Goal: Information Seeking & Learning: Learn about a topic

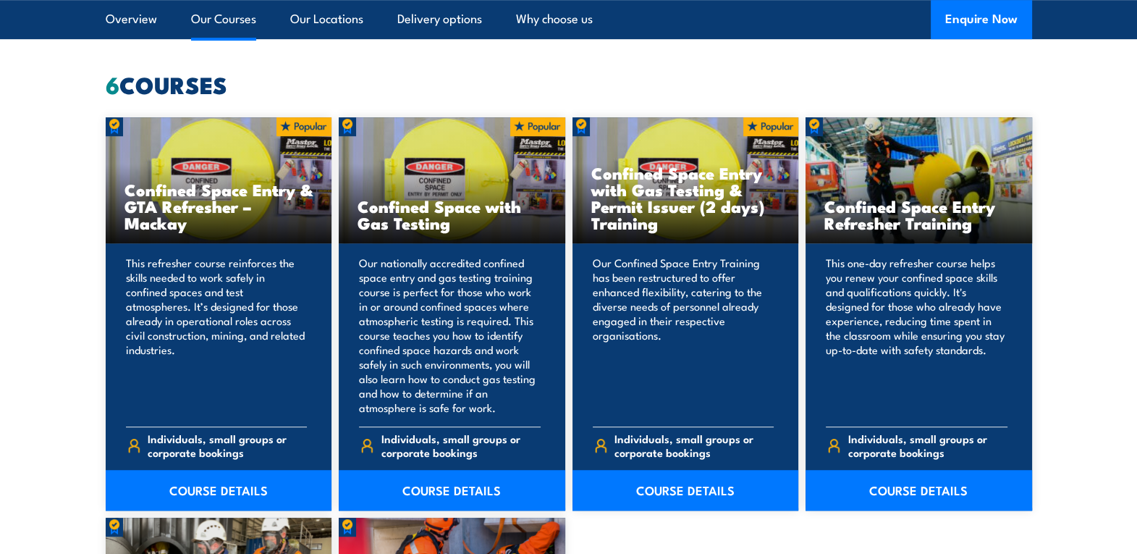
scroll to position [1082, 0]
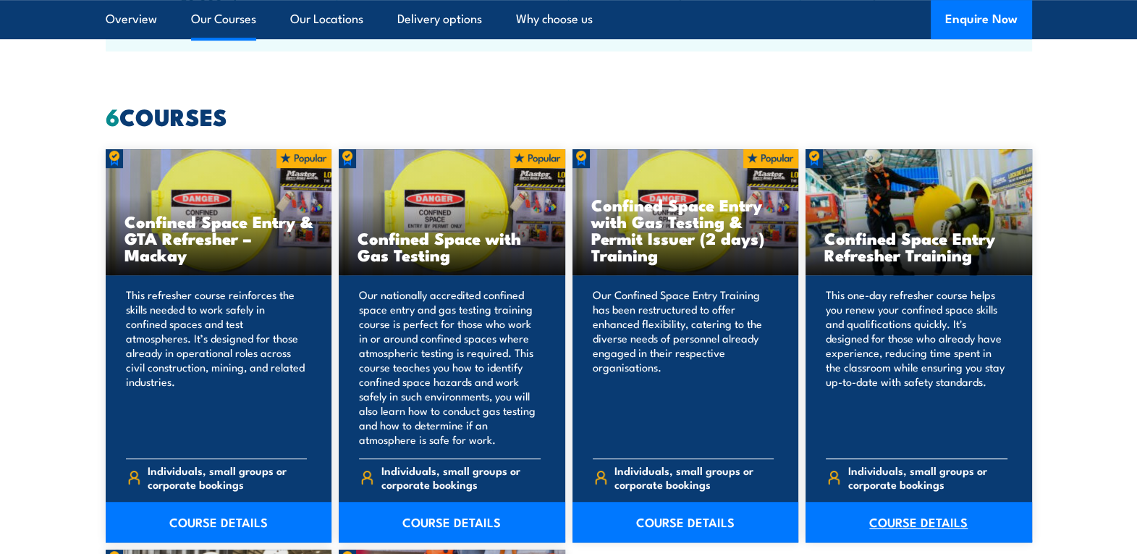
click at [909, 517] on link "COURSE DETAILS" at bounding box center [919, 522] width 227 height 41
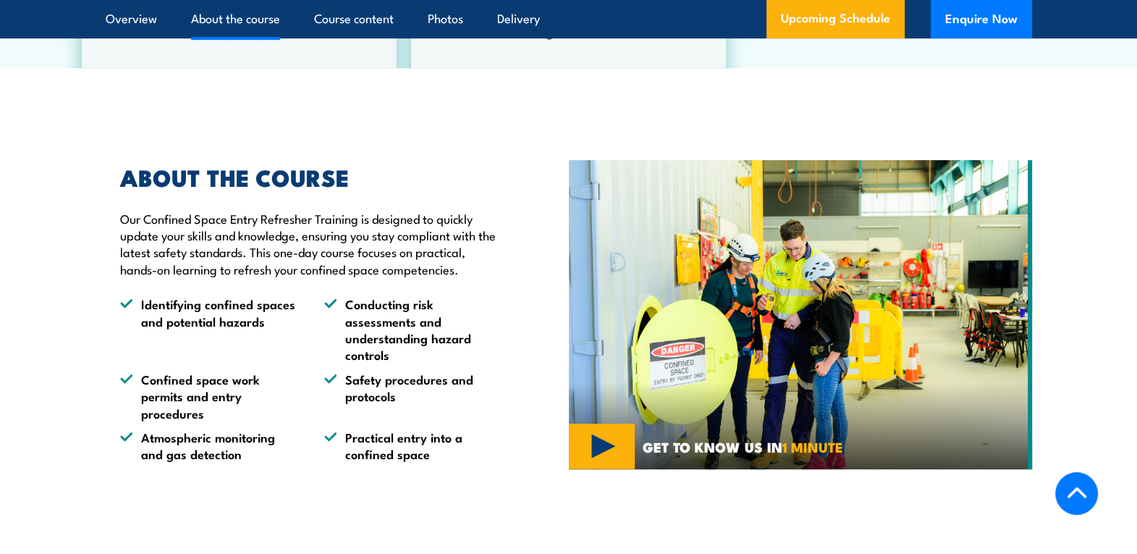
scroll to position [959, 0]
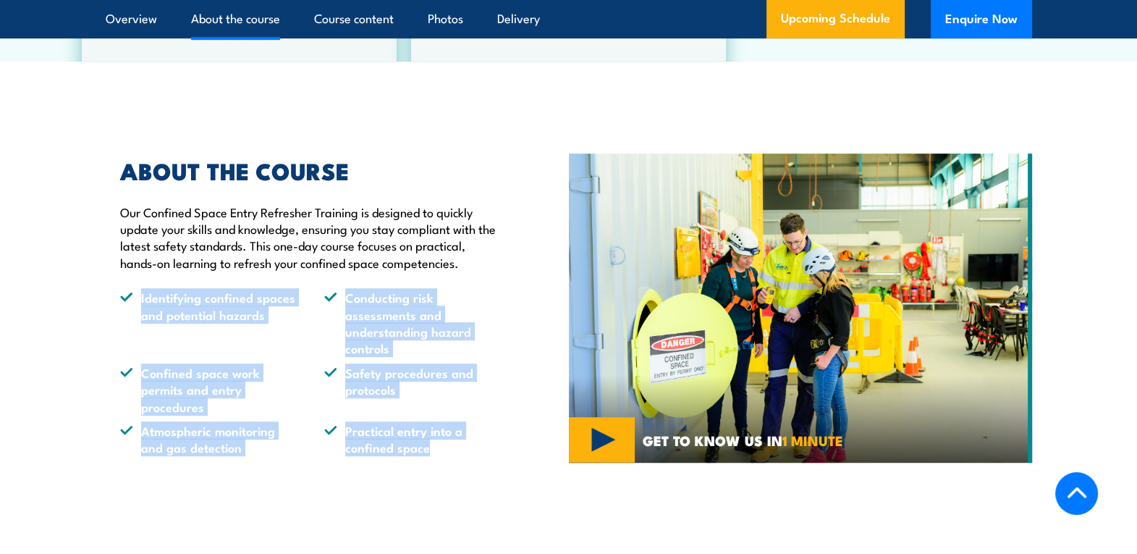
drag, startPoint x: 449, startPoint y: 452, endPoint x: 109, endPoint y: 293, distance: 374.7
click at [109, 293] on div "ABOUT THE COURSE Our Confined Space Entry Refresher Training is designed to qui…" at bounding box center [304, 308] width 397 height 296
copy ul "Identifying confined spaces and potential hazards Conducting risk assessments a…"
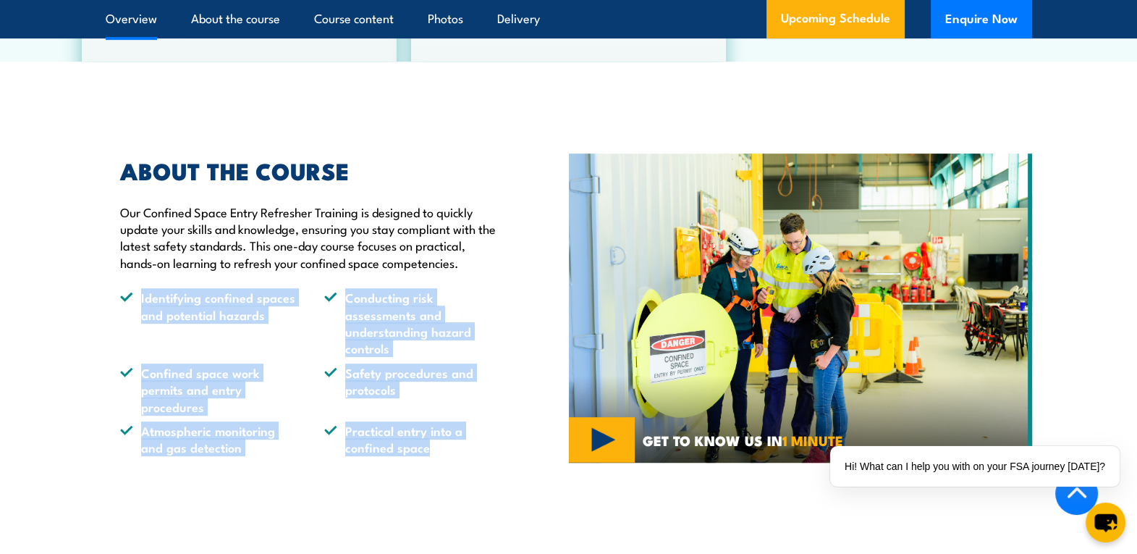
scroll to position [0, 0]
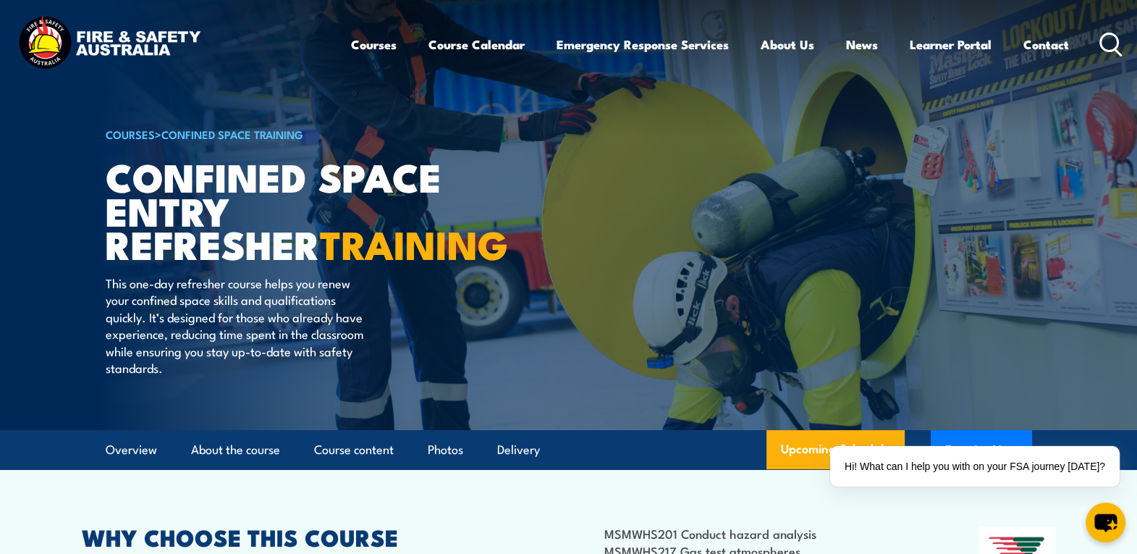
click at [1107, 52] on icon at bounding box center [1111, 45] width 23 height 24
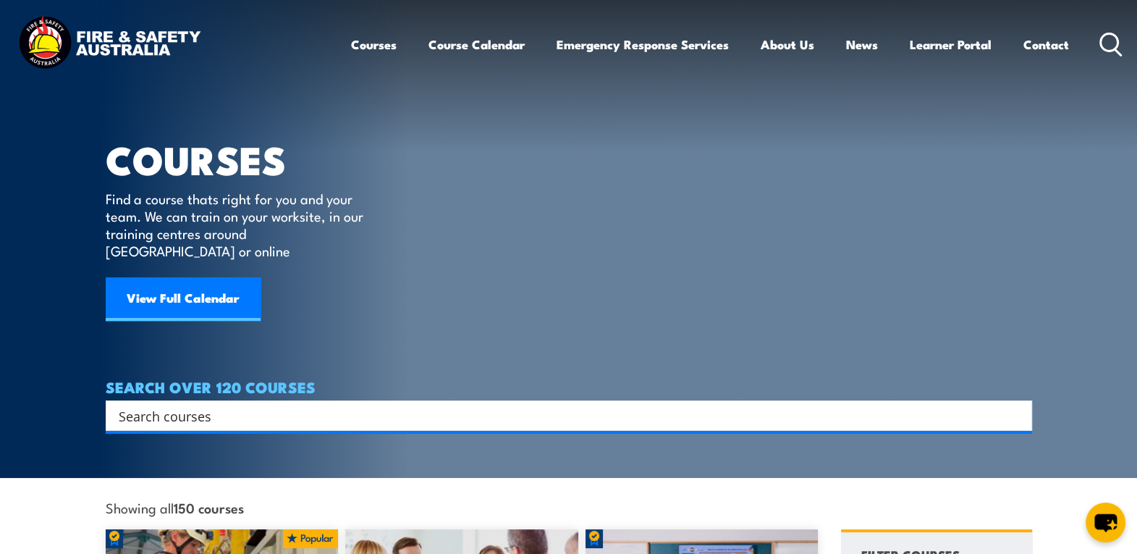
click at [384, 405] on input "Search input" at bounding box center [560, 416] width 882 height 22
type input "working at heights"
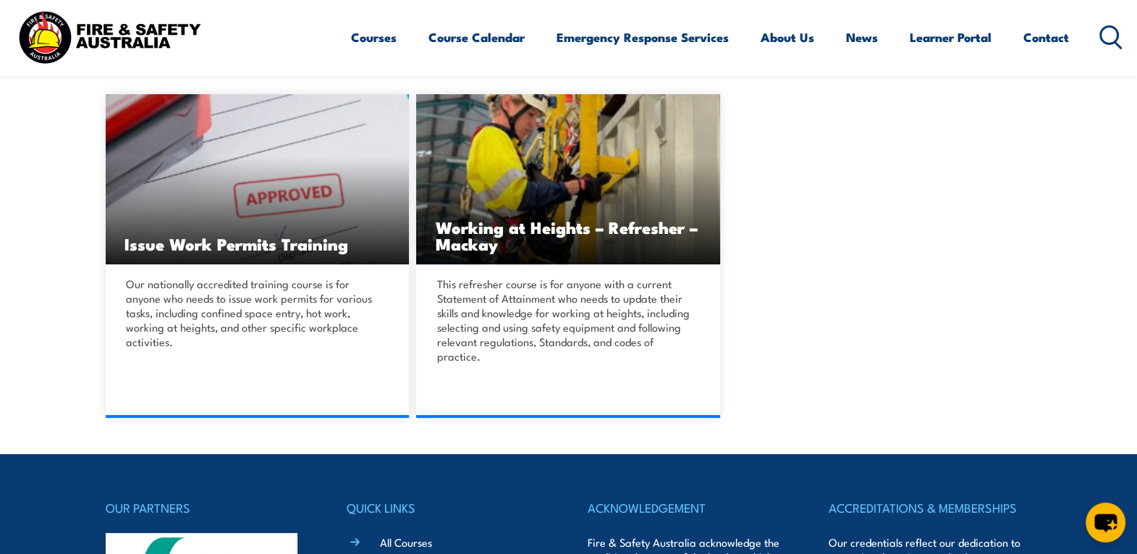
scroll to position [392, 0]
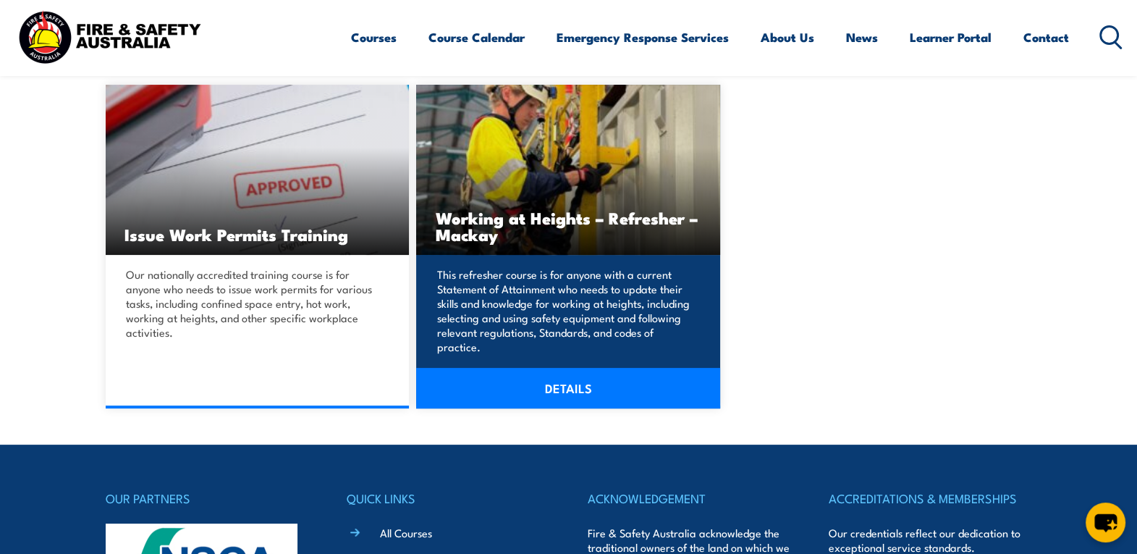
click at [547, 385] on link "DETAILS" at bounding box center [568, 388] width 304 height 41
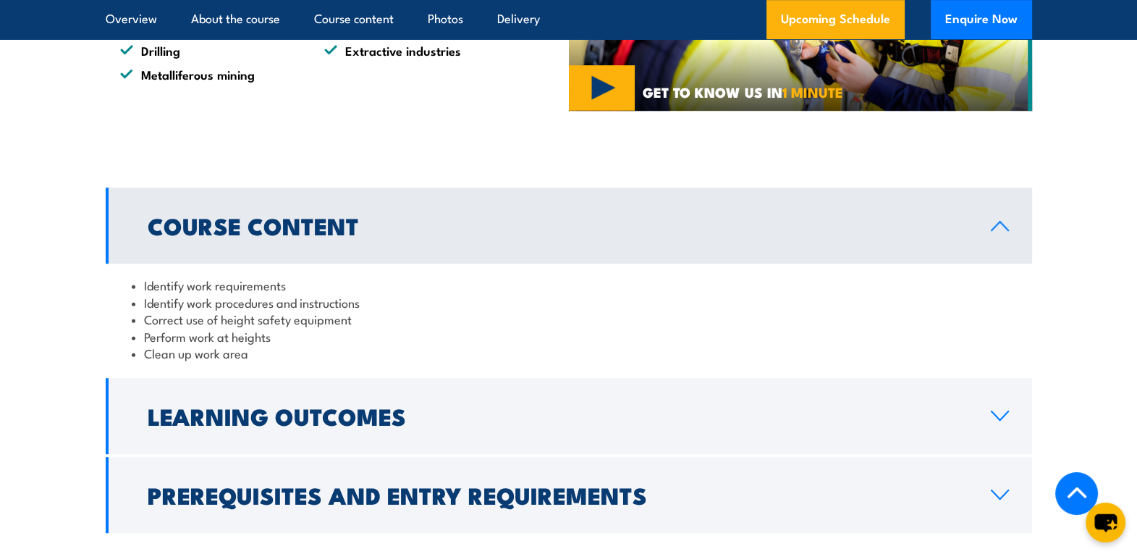
scroll to position [1090, 0]
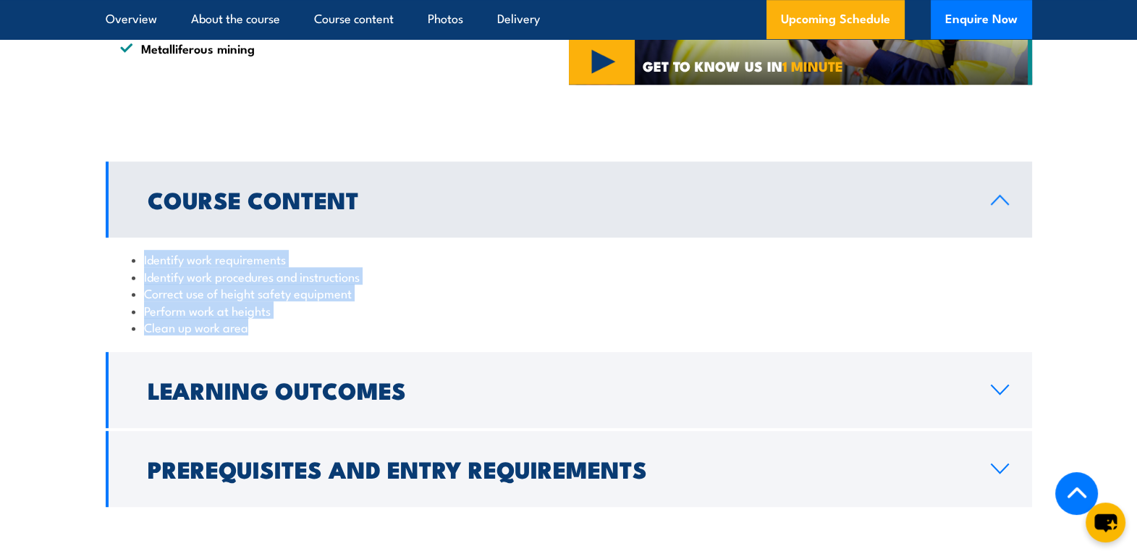
drag, startPoint x: 277, startPoint y: 358, endPoint x: 136, endPoint y: 295, distance: 154.9
click at [136, 295] on ul "Identify work requirements Identify work procedures and instructions Correct us…" at bounding box center [569, 292] width 875 height 85
copy ul "Identify work requirements Identify work procedures and instructions Correct us…"
